Goal: Information Seeking & Learning: Understand process/instructions

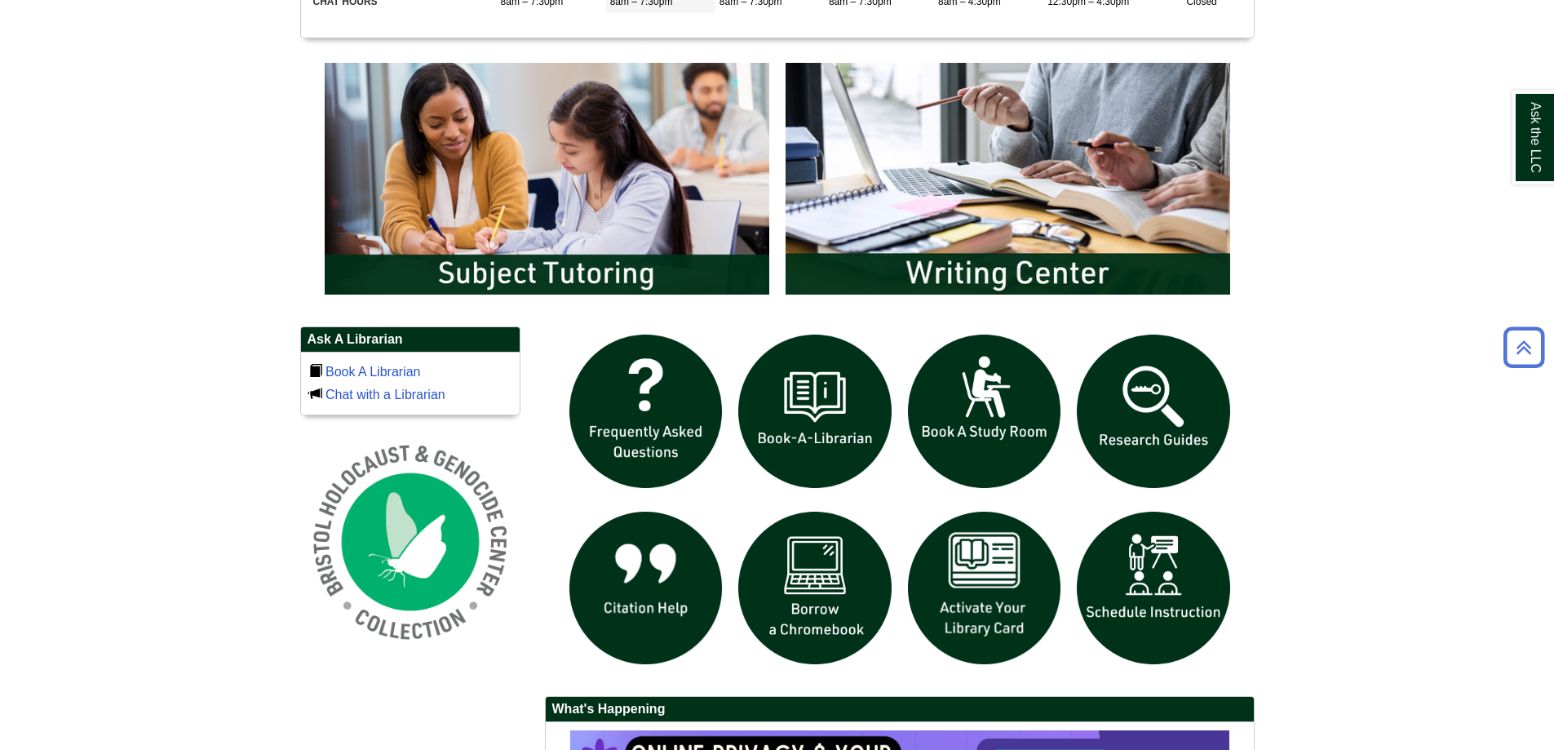
scroll to position [897, 0]
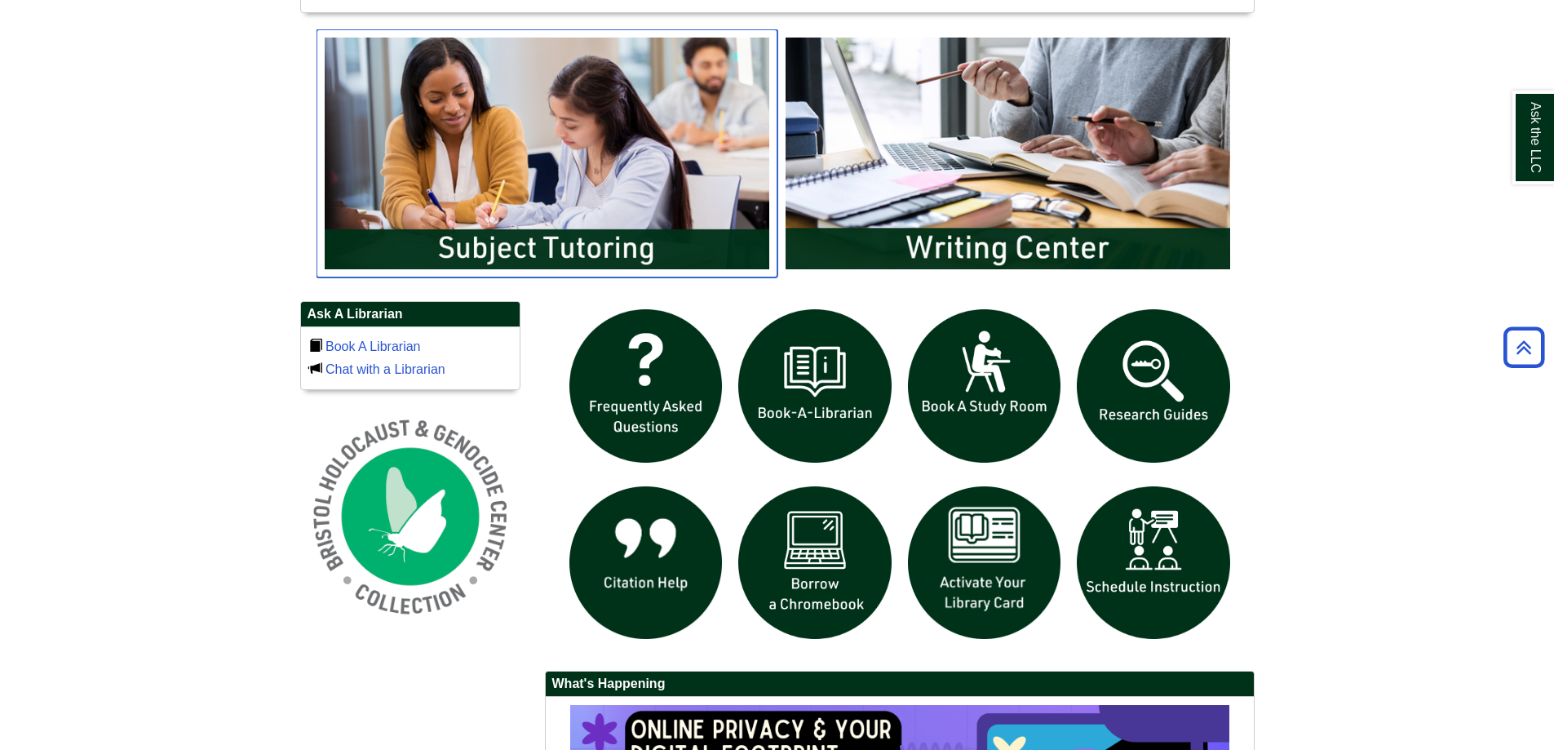
click at [535, 237] on img "slideshow" at bounding box center [546, 153] width 461 height 248
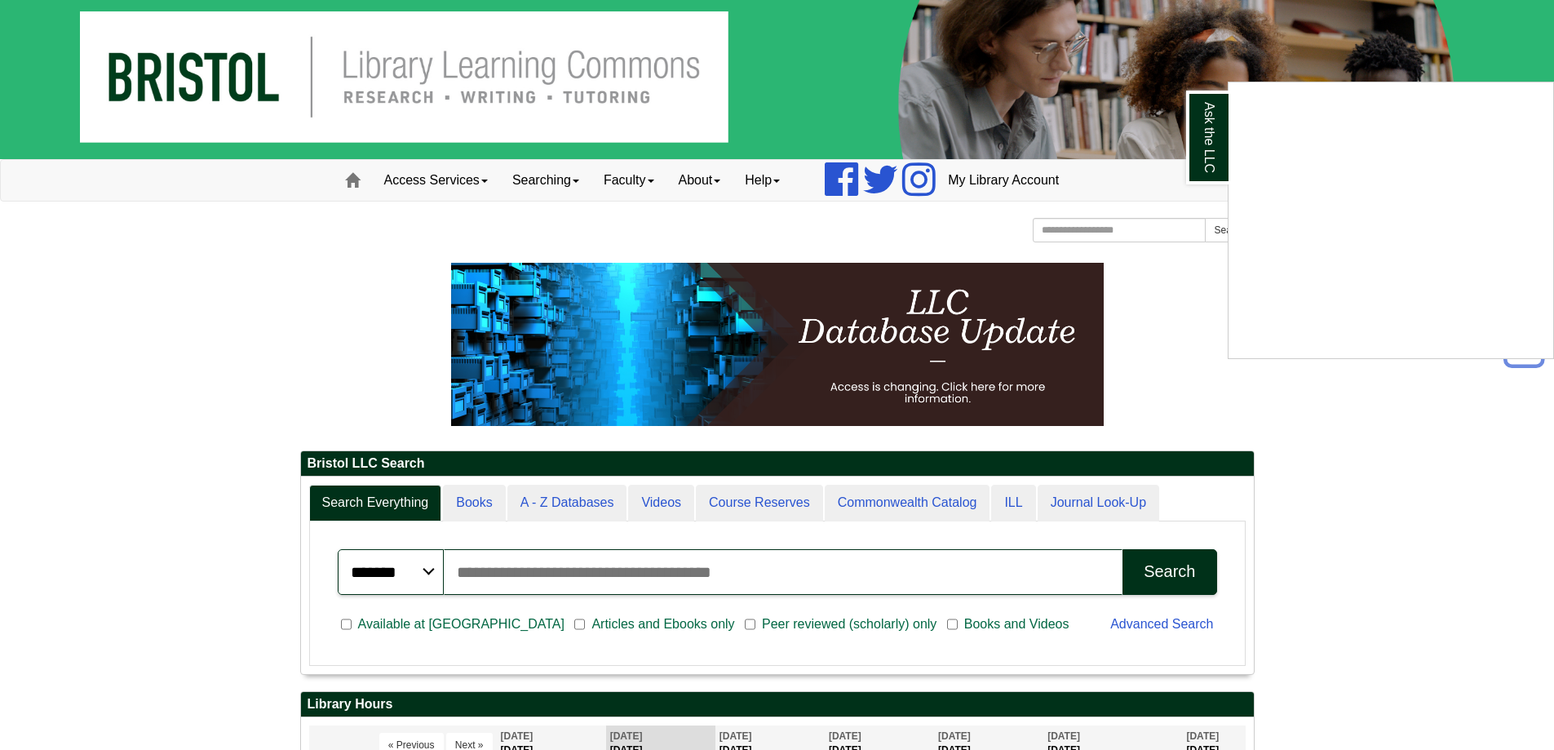
scroll to position [489, 0]
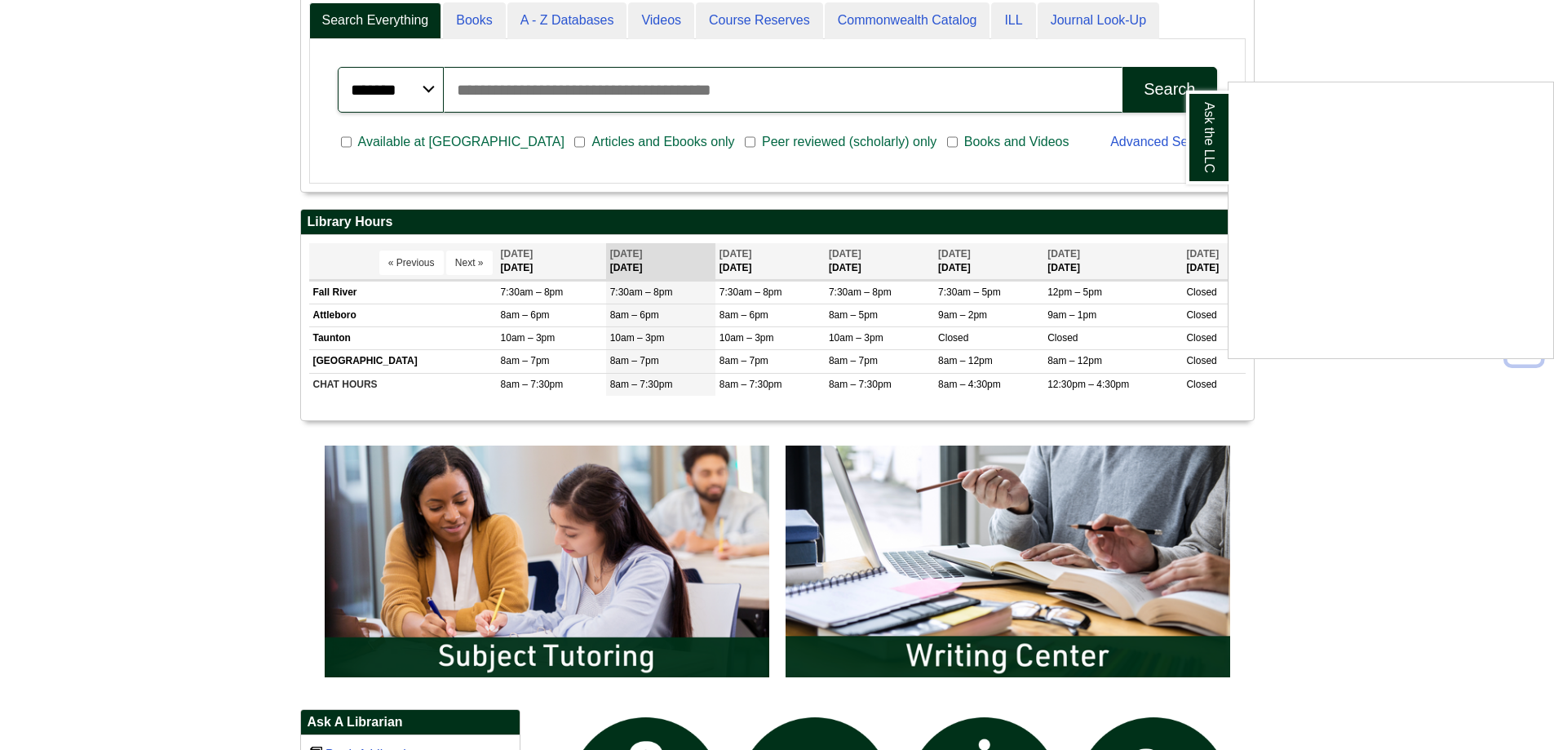
click at [502, 530] on div "Ask the LLC" at bounding box center [777, 375] width 1554 height 750
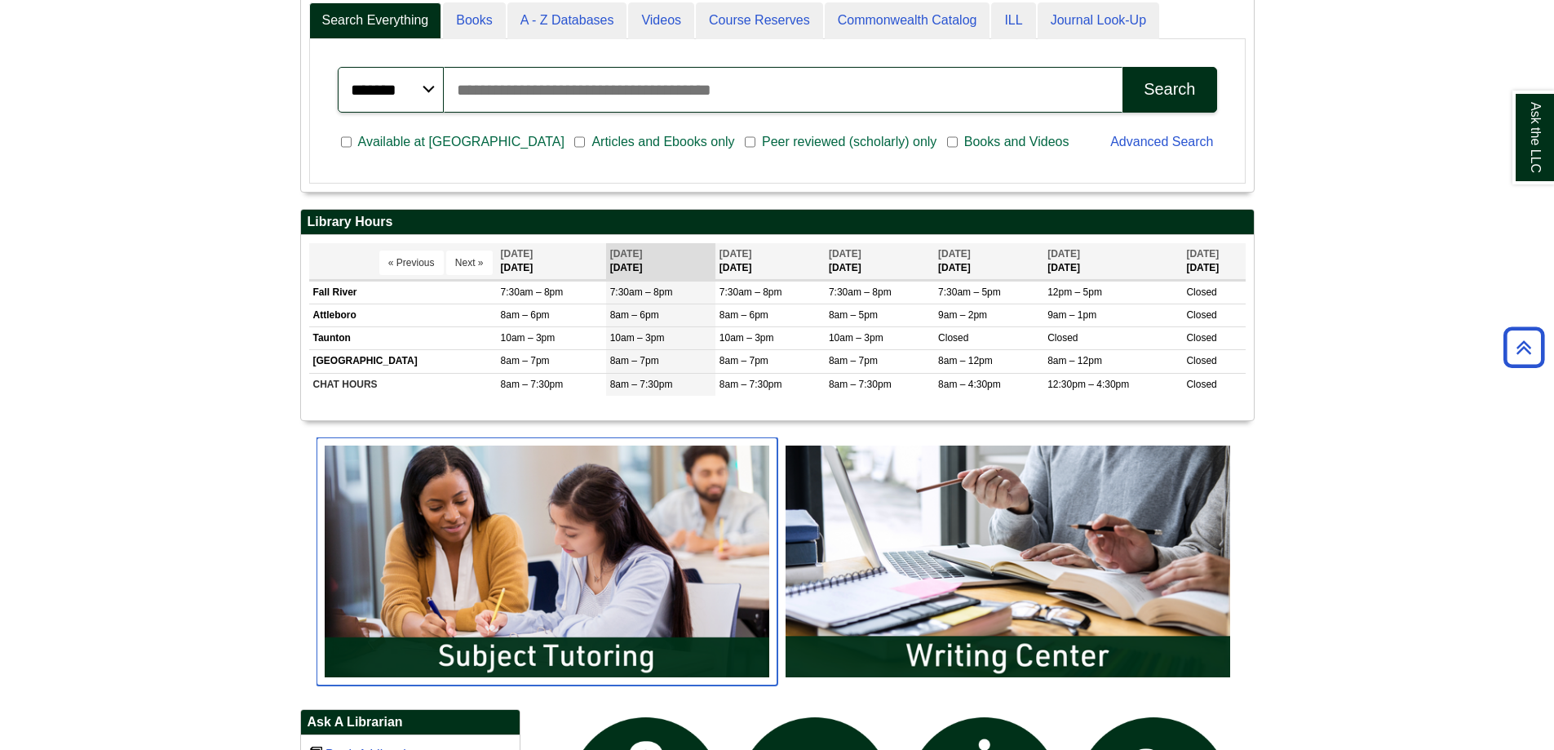
click at [558, 613] on img "slideshow" at bounding box center [546, 561] width 461 height 248
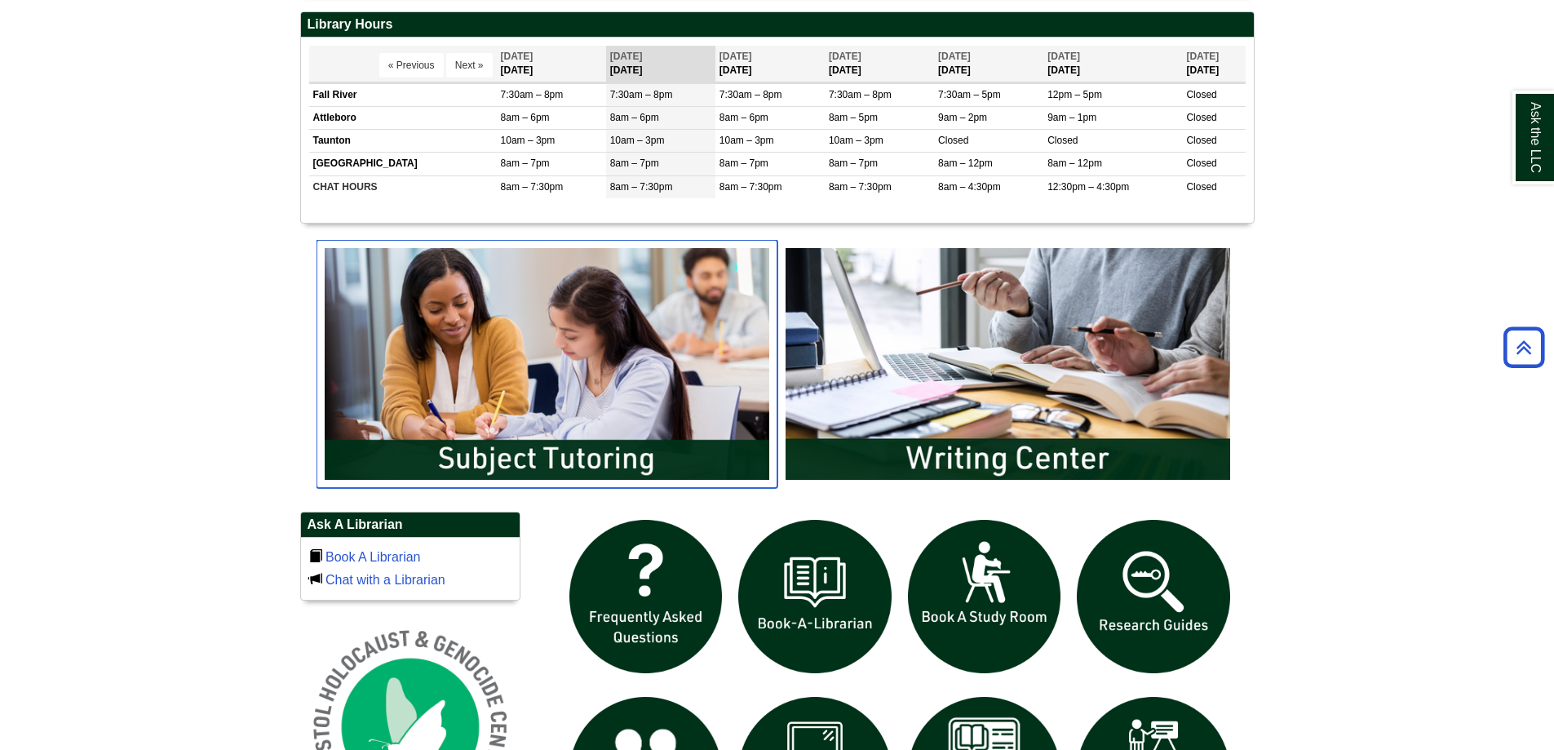
scroll to position [520, 0]
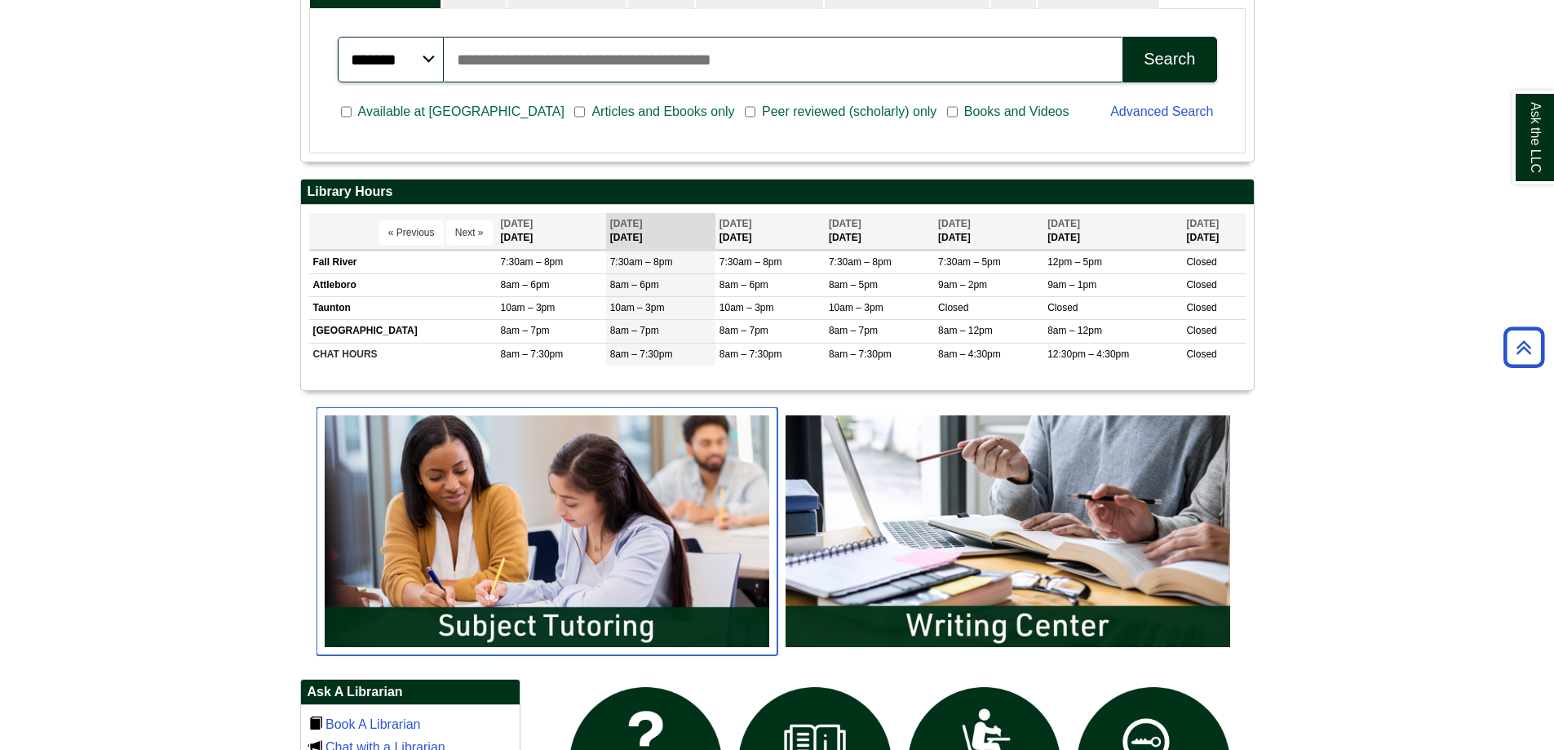
click at [572, 582] on img "slideshow" at bounding box center [546, 531] width 461 height 248
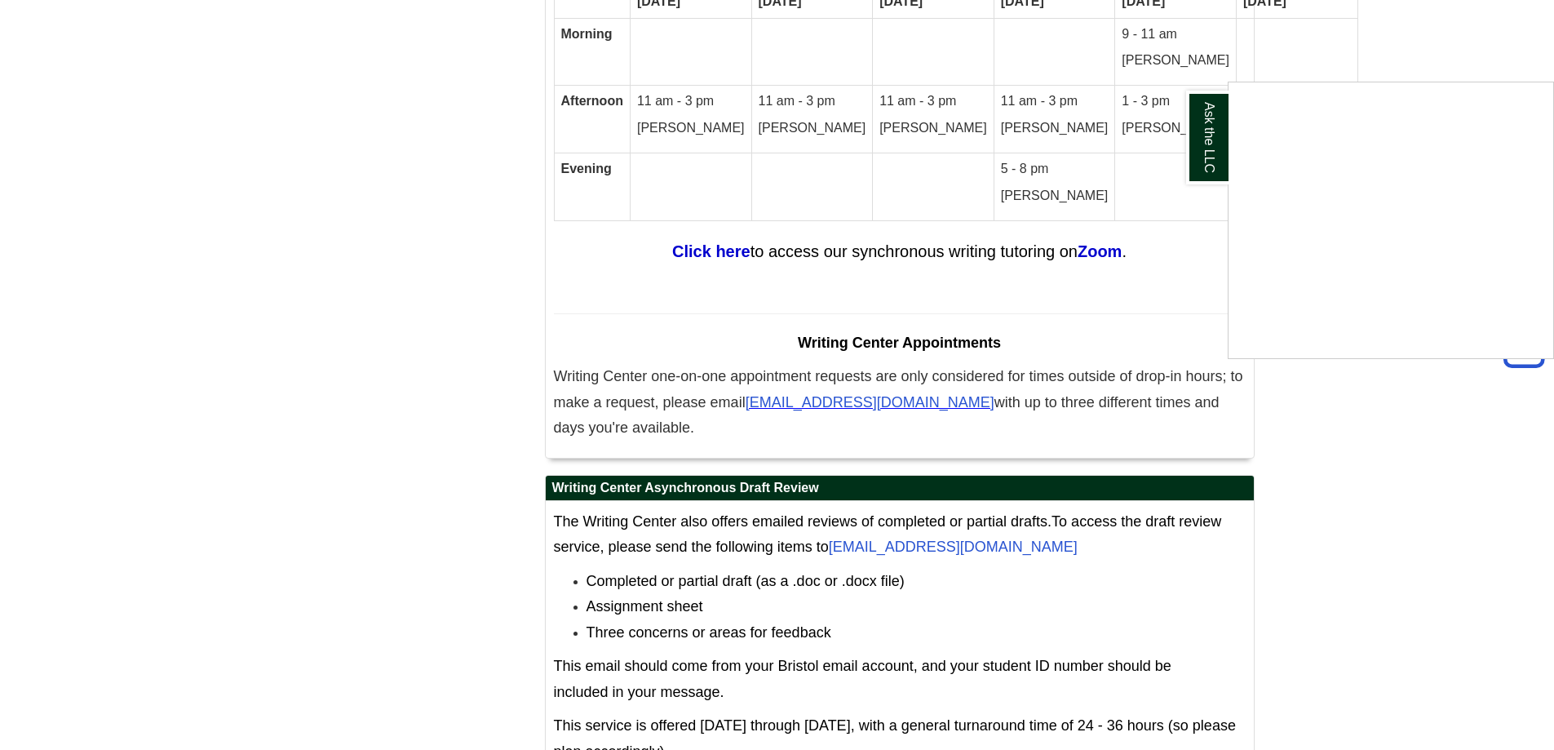
scroll to position [10094, 0]
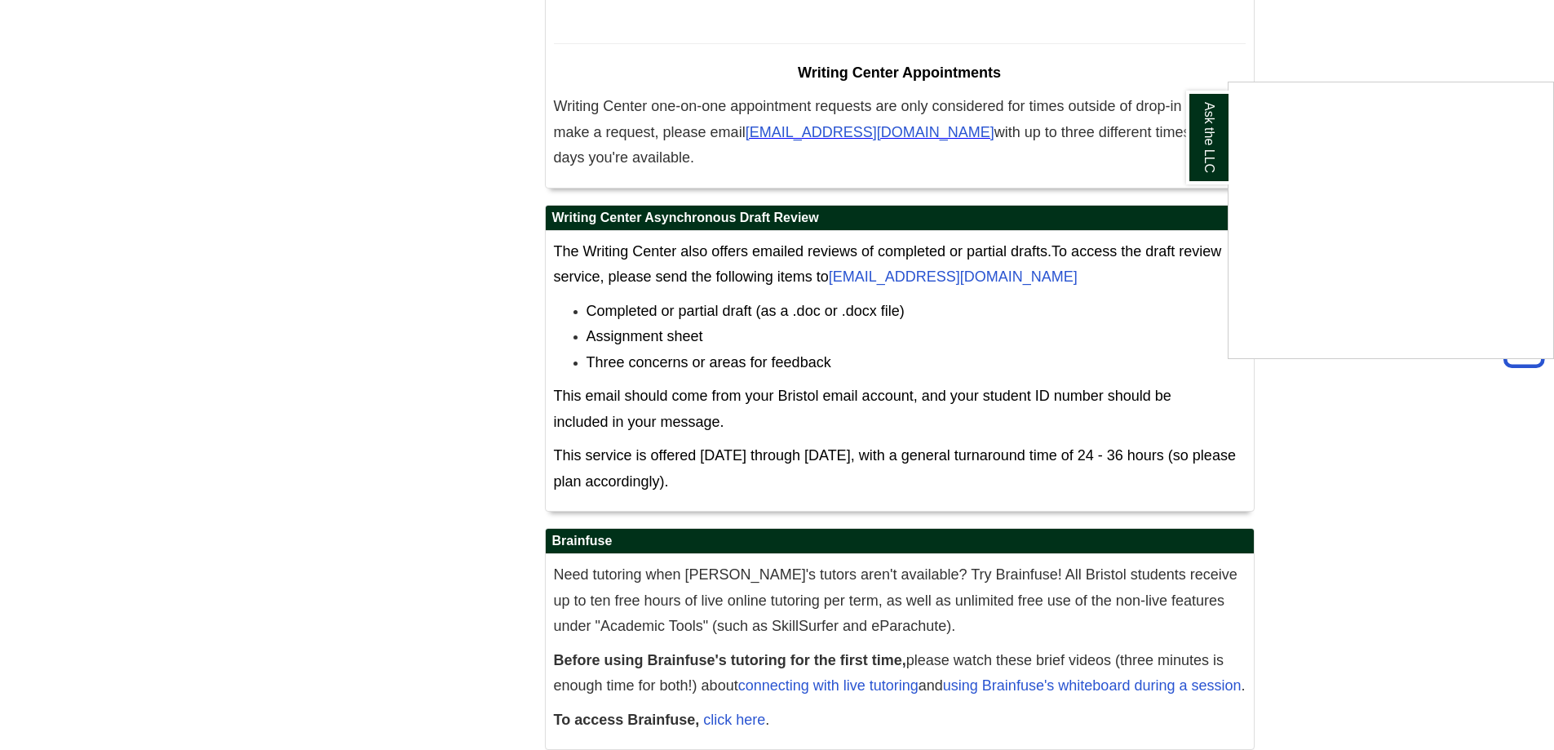
click at [735, 662] on div "Ask the LLC" at bounding box center [777, 375] width 1554 height 750
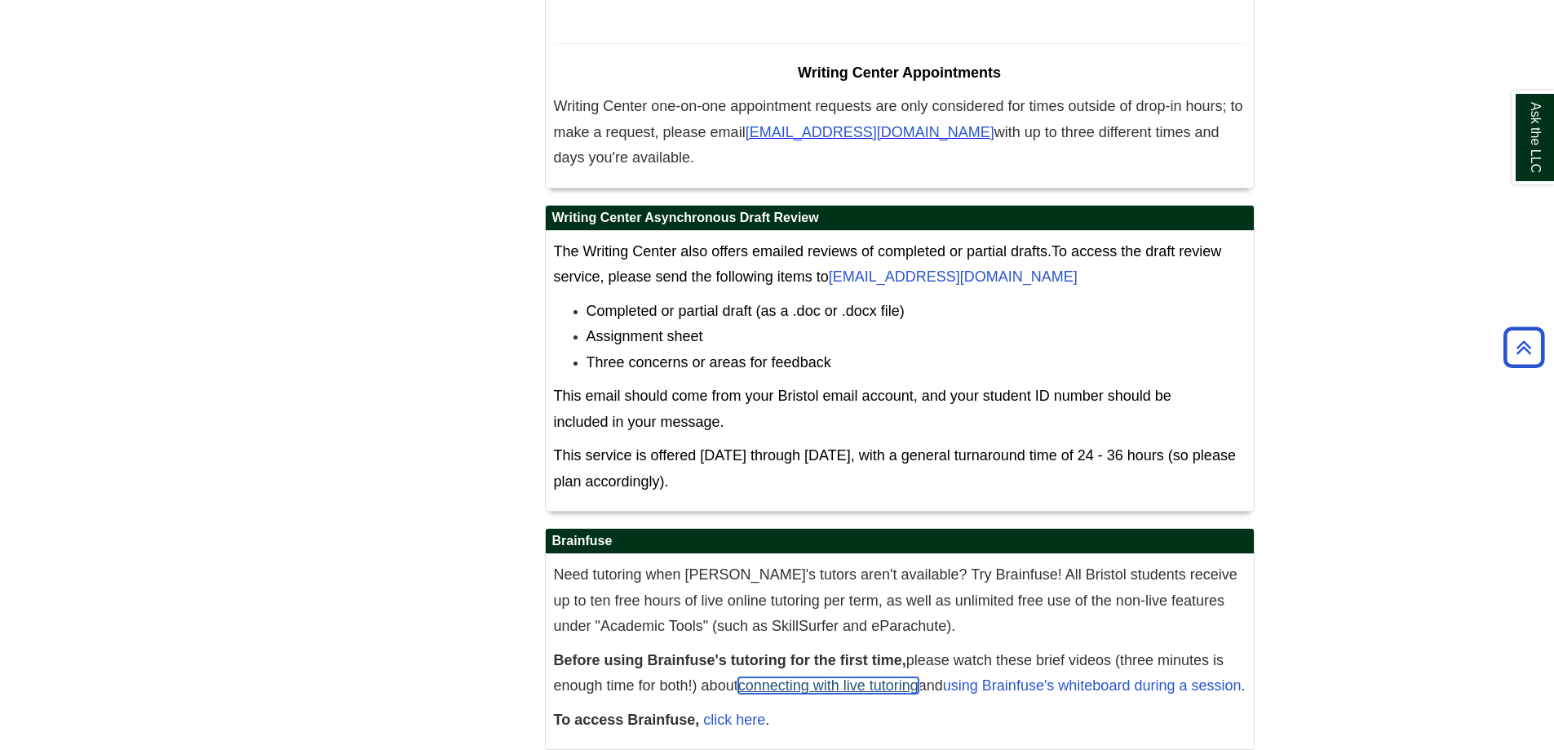
click at [817, 677] on link "connecting with live tutoring" at bounding box center [828, 685] width 180 height 16
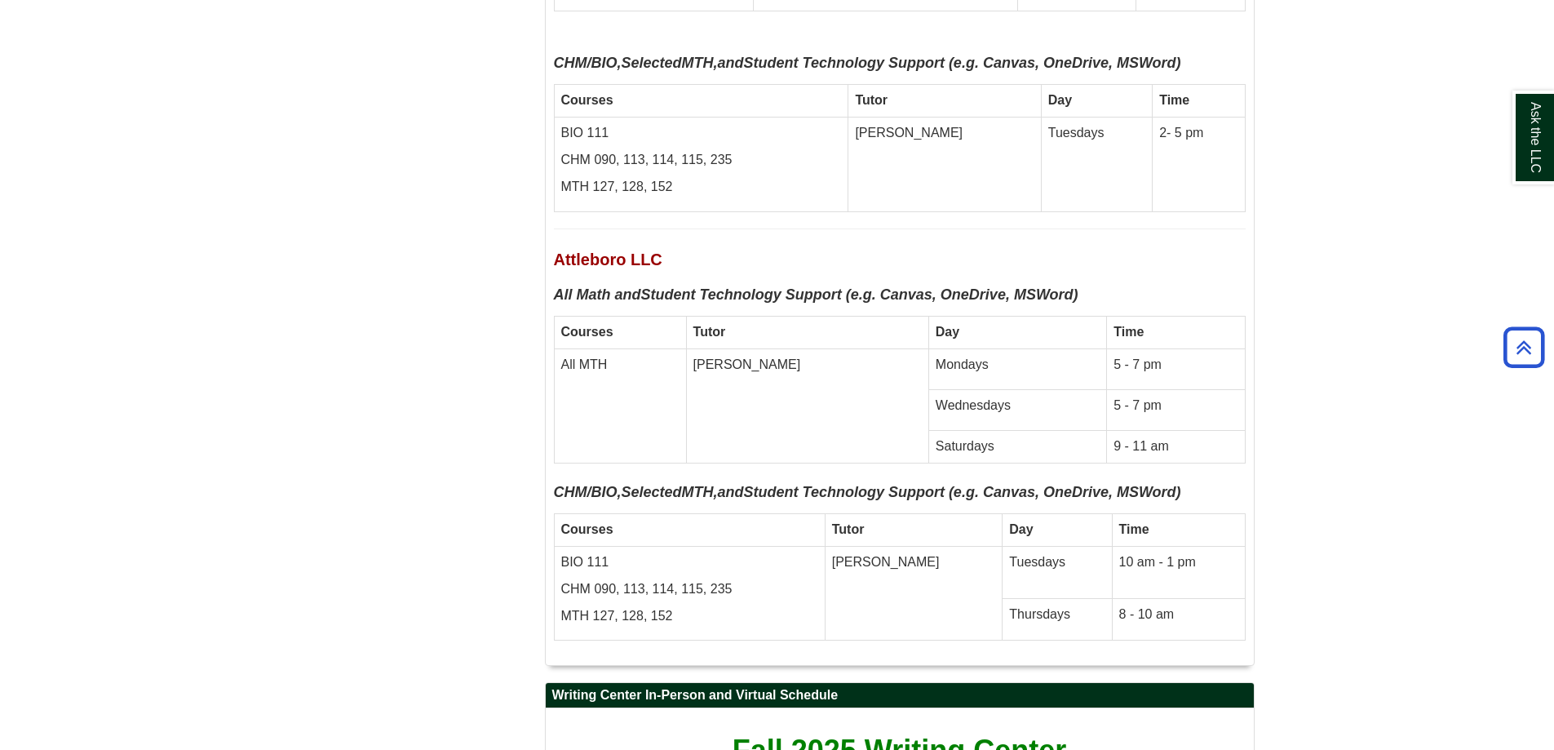
scroll to position [10094, 0]
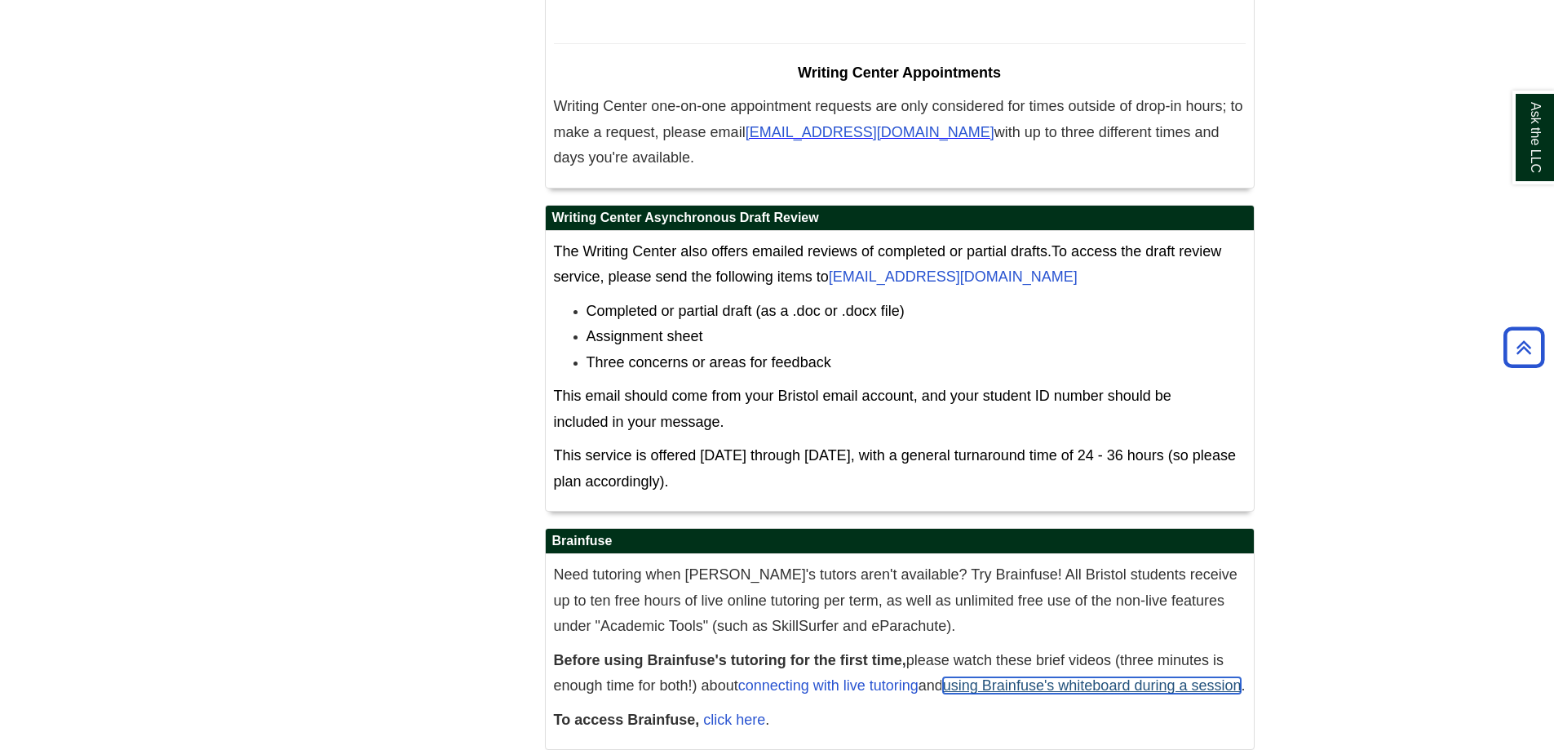
click at [1069, 677] on link "using Brainfuse's whiteboard during a session" at bounding box center [1092, 685] width 299 height 16
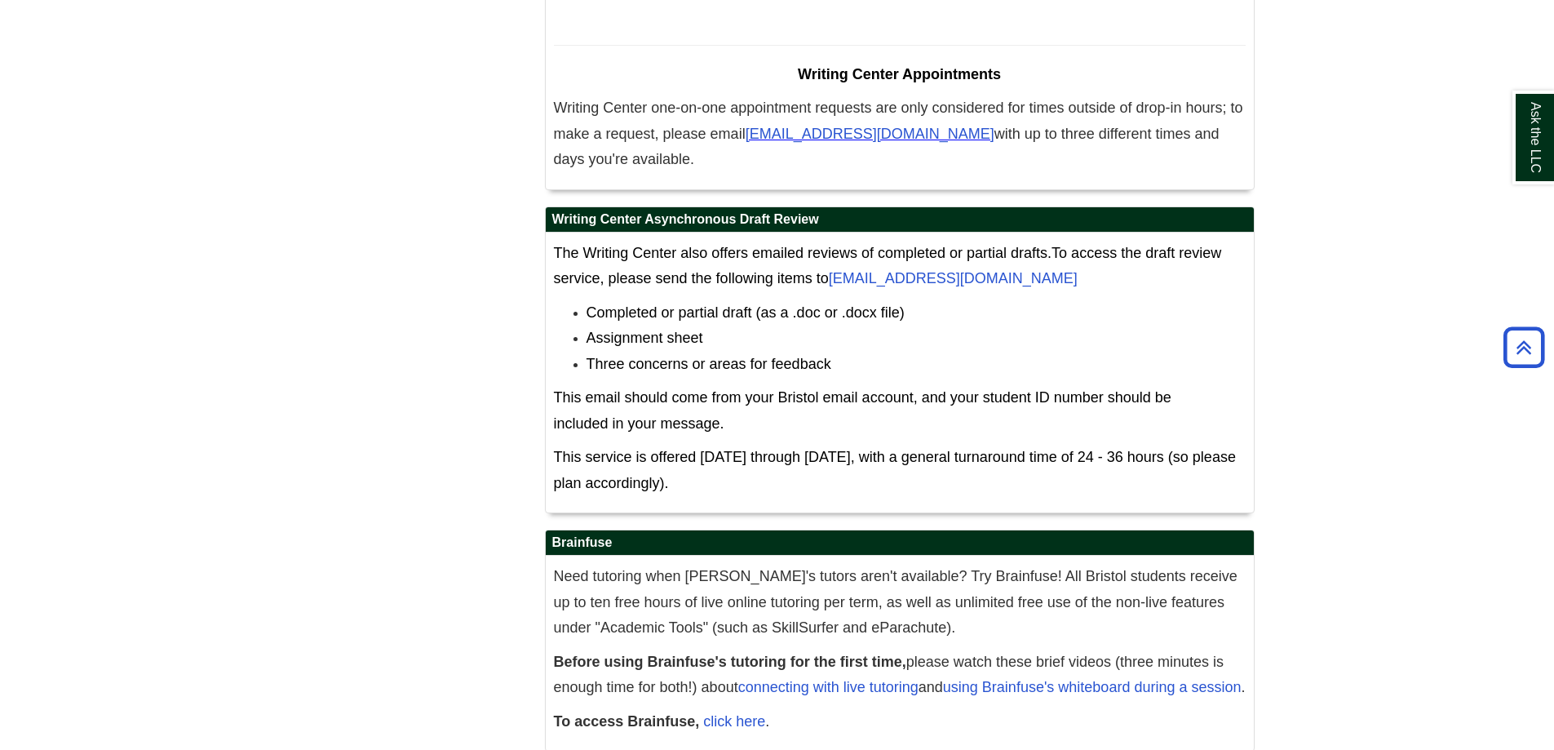
scroll to position [10094, 0]
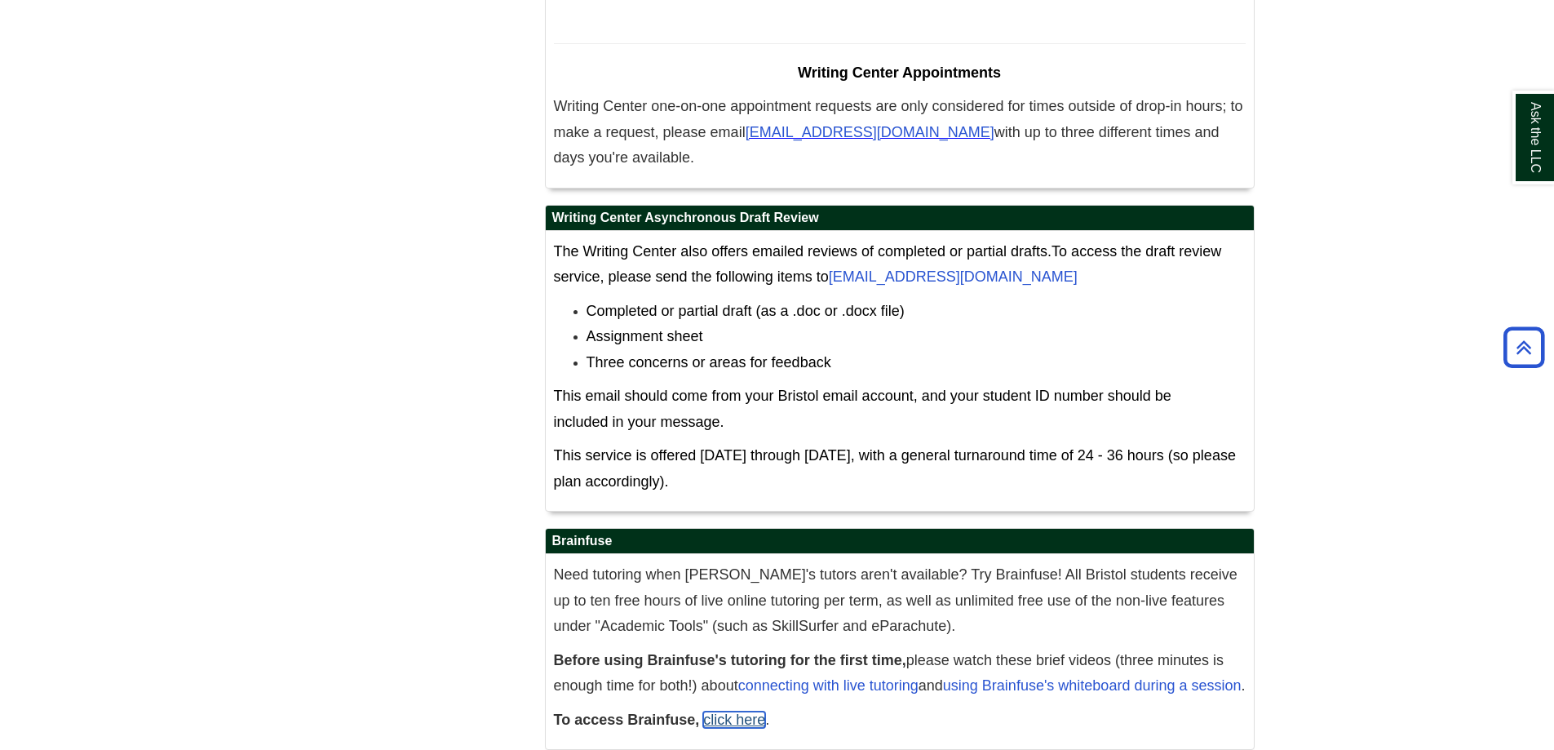
click at [746, 711] on link "click here" at bounding box center [734, 719] width 62 height 16
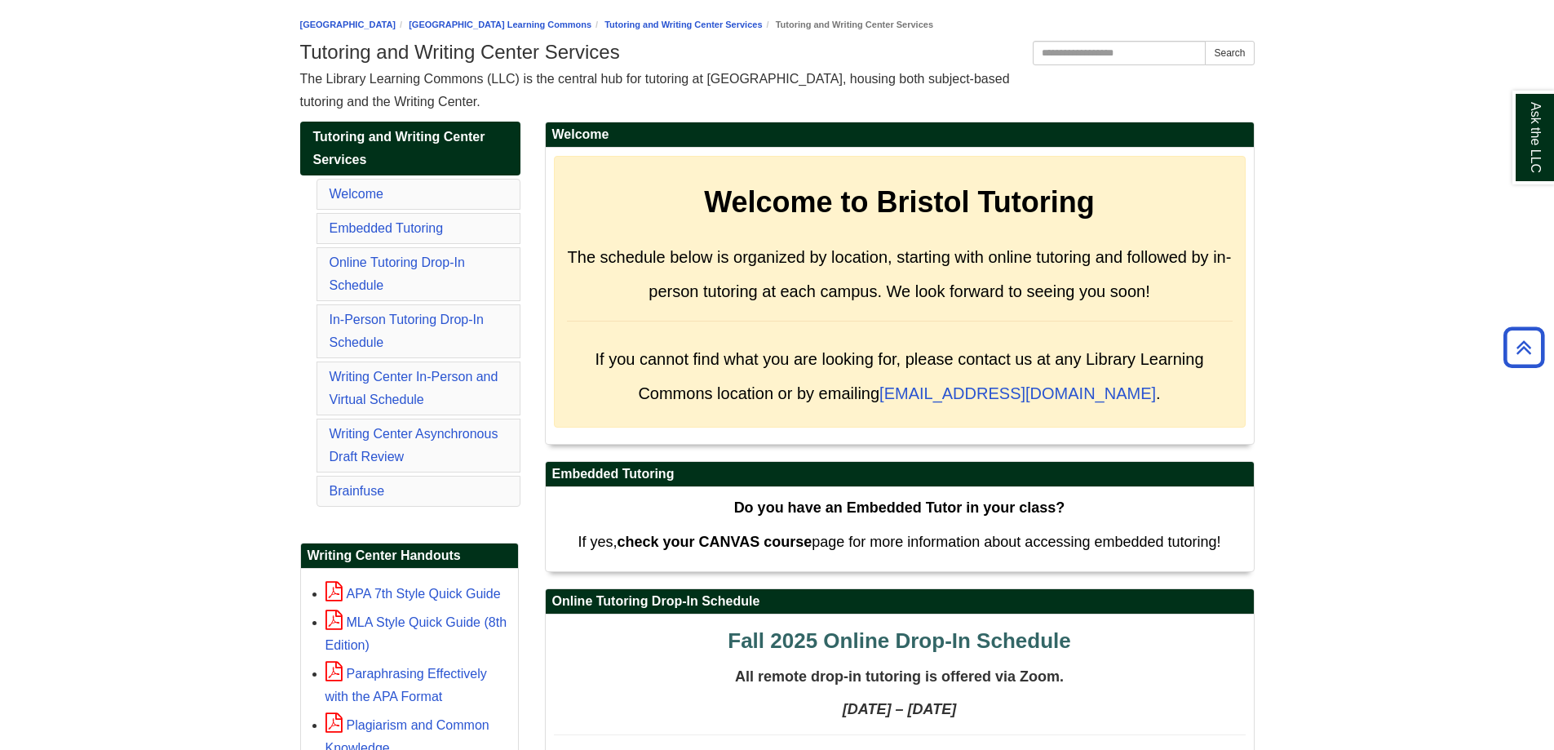
scroll to position [0, 0]
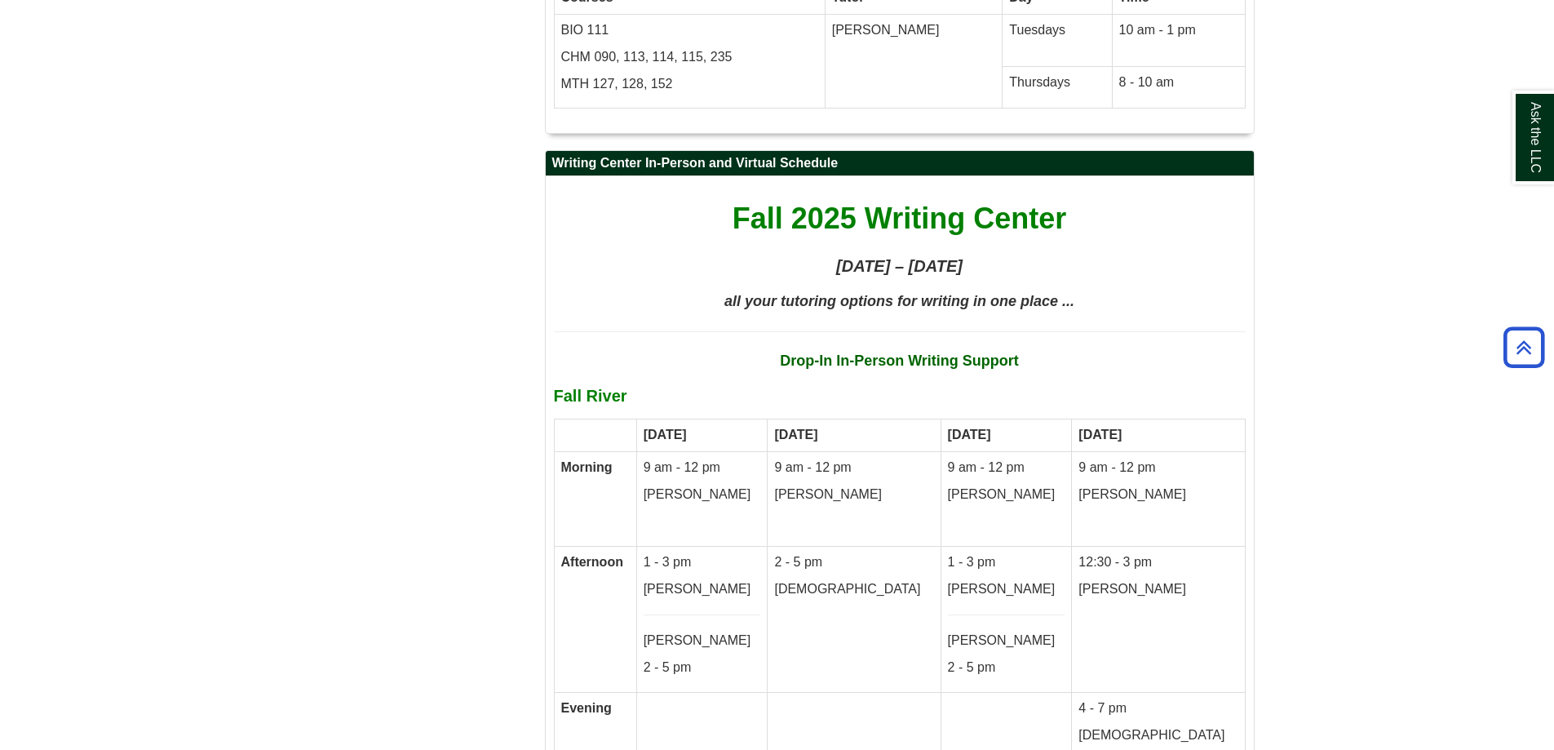
scroll to position [8320, 0]
